Goal: Check status

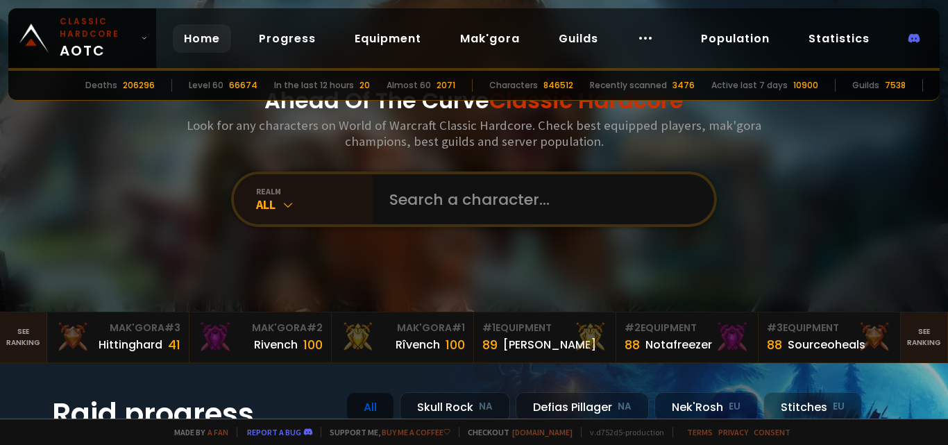
click at [439, 210] on input "text" at bounding box center [539, 199] width 316 height 50
type input "duarly"
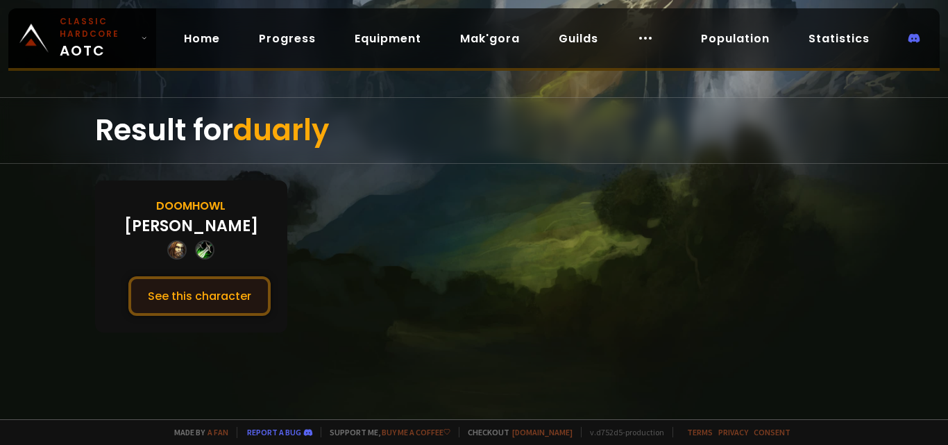
click at [154, 292] on button "See this character" at bounding box center [199, 296] width 142 height 40
